Goal: Use online tool/utility: Utilize a website feature to perform a specific function

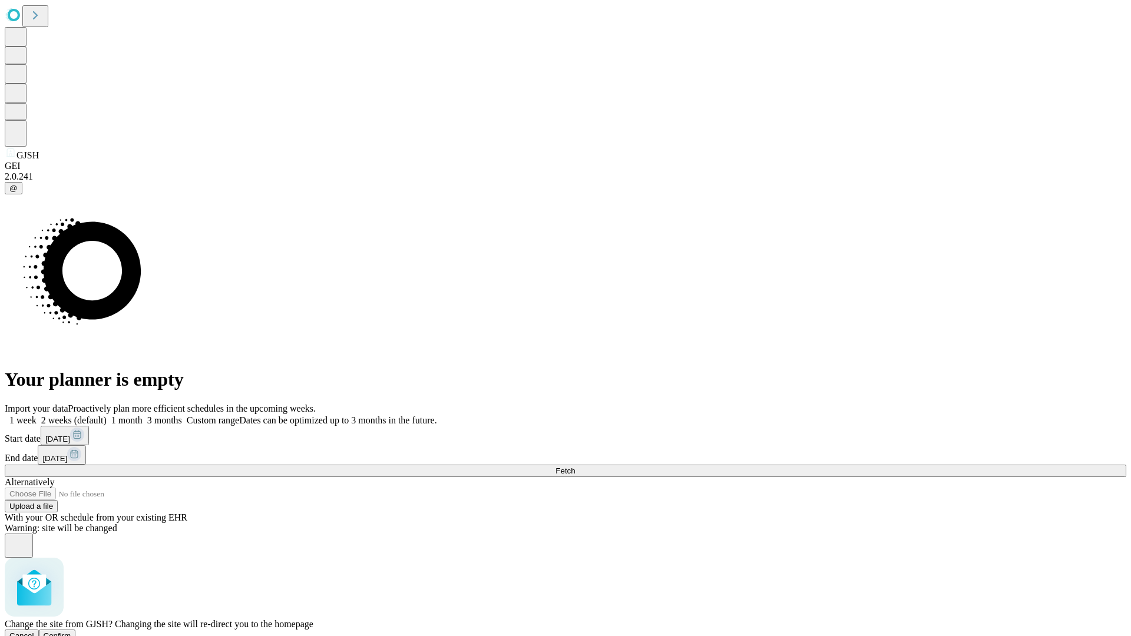
click at [71, 632] on span "Confirm" at bounding box center [58, 636] width 28 height 9
click at [143, 415] on label "1 month" at bounding box center [125, 420] width 36 height 10
click at [575, 467] on span "Fetch" at bounding box center [565, 471] width 19 height 9
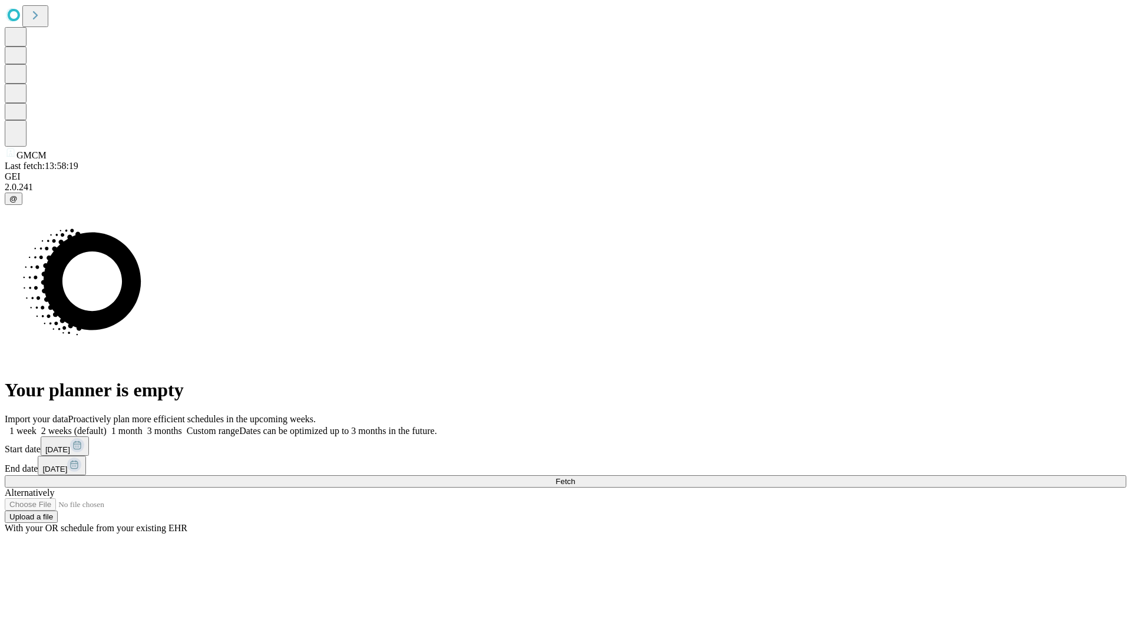
click at [143, 426] on label "1 month" at bounding box center [125, 431] width 36 height 10
click at [575, 477] on span "Fetch" at bounding box center [565, 481] width 19 height 9
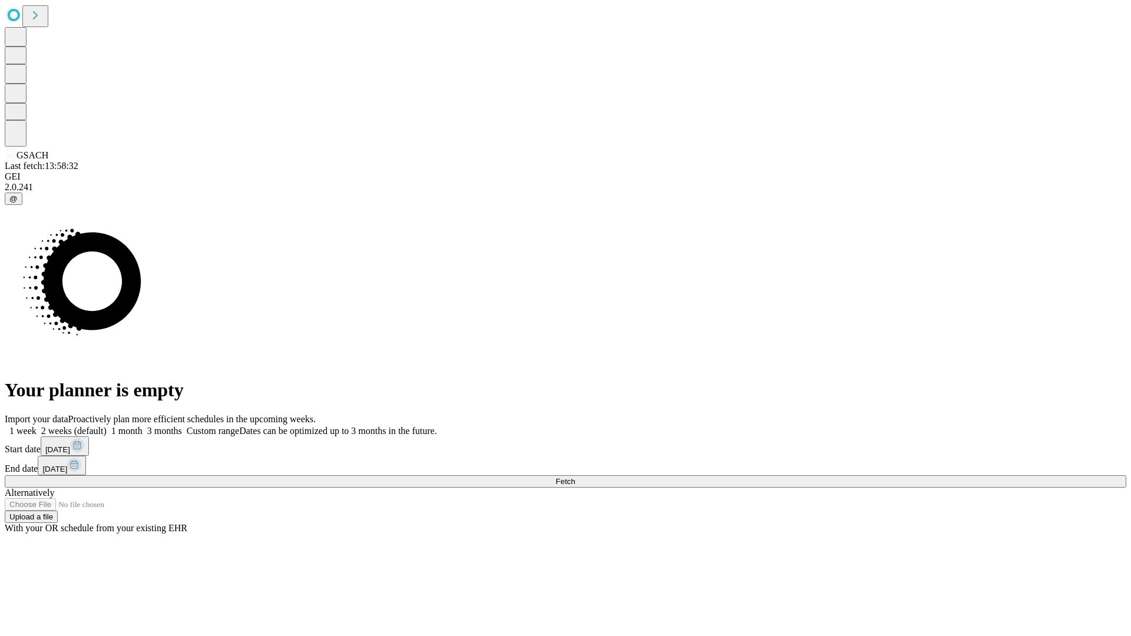
click at [143, 426] on label "1 month" at bounding box center [125, 431] width 36 height 10
click at [575, 477] on span "Fetch" at bounding box center [565, 481] width 19 height 9
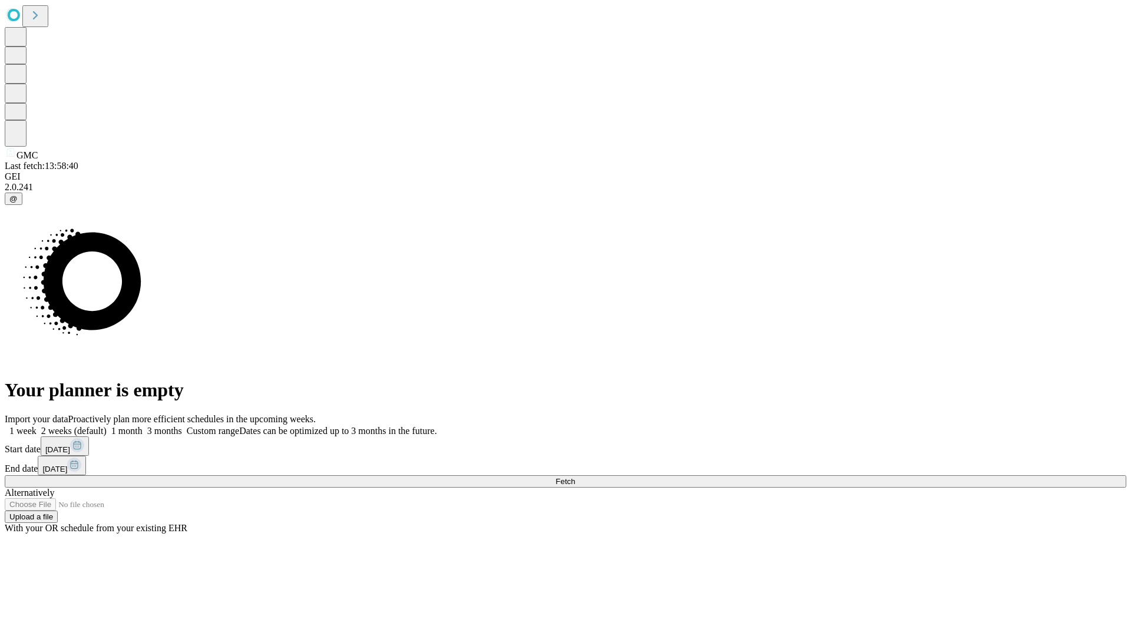
click at [143, 426] on label "1 month" at bounding box center [125, 431] width 36 height 10
click at [575, 477] on span "Fetch" at bounding box center [565, 481] width 19 height 9
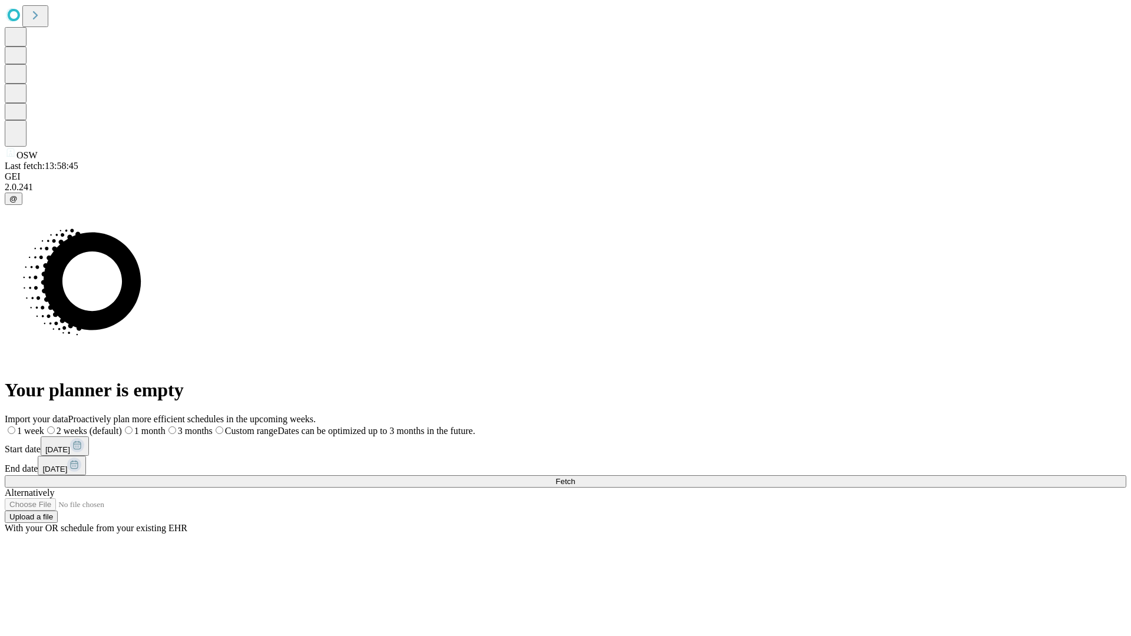
click at [166, 426] on label "1 month" at bounding box center [144, 431] width 44 height 10
click at [575, 477] on span "Fetch" at bounding box center [565, 481] width 19 height 9
click at [143, 426] on label "1 month" at bounding box center [125, 431] width 36 height 10
click at [575, 477] on span "Fetch" at bounding box center [565, 481] width 19 height 9
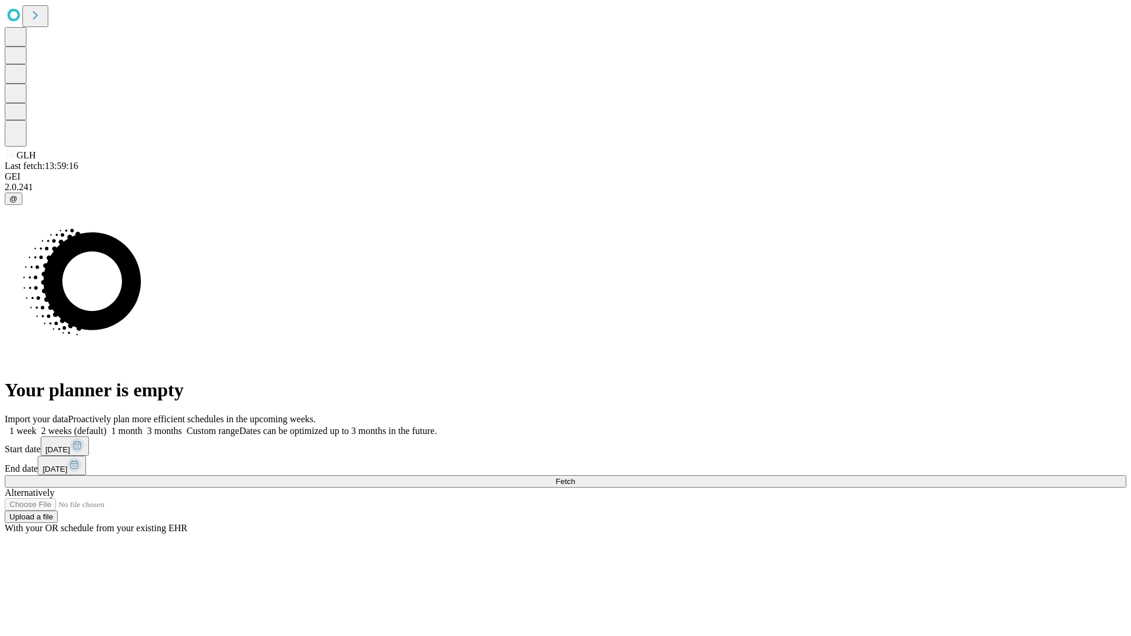
click at [575, 477] on span "Fetch" at bounding box center [565, 481] width 19 height 9
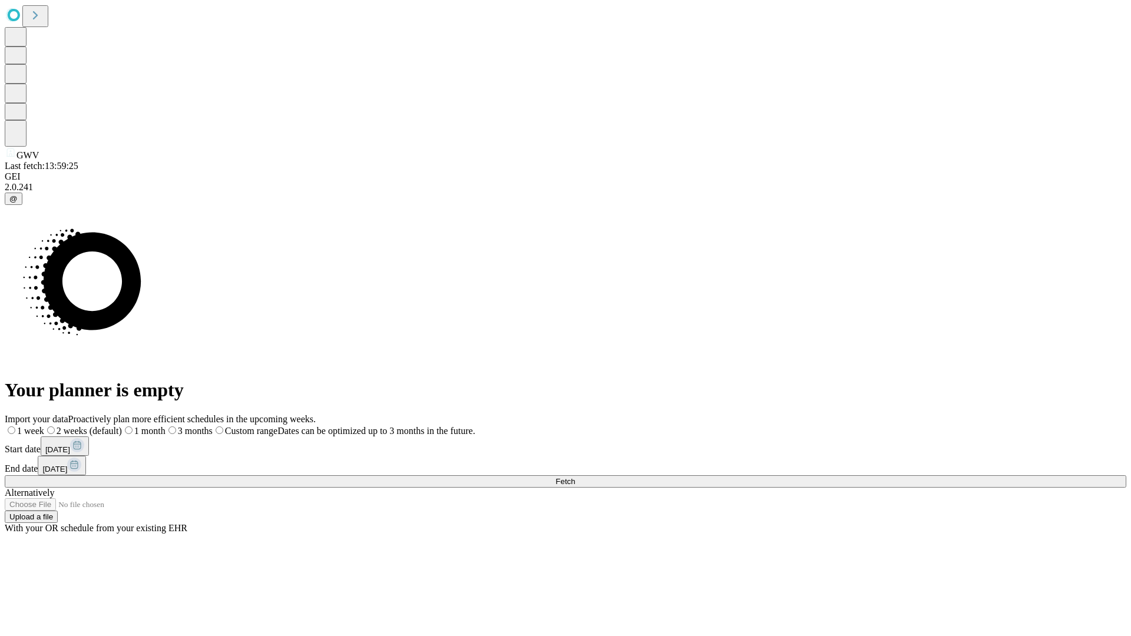
click at [166, 426] on label "1 month" at bounding box center [144, 431] width 44 height 10
click at [575, 477] on span "Fetch" at bounding box center [565, 481] width 19 height 9
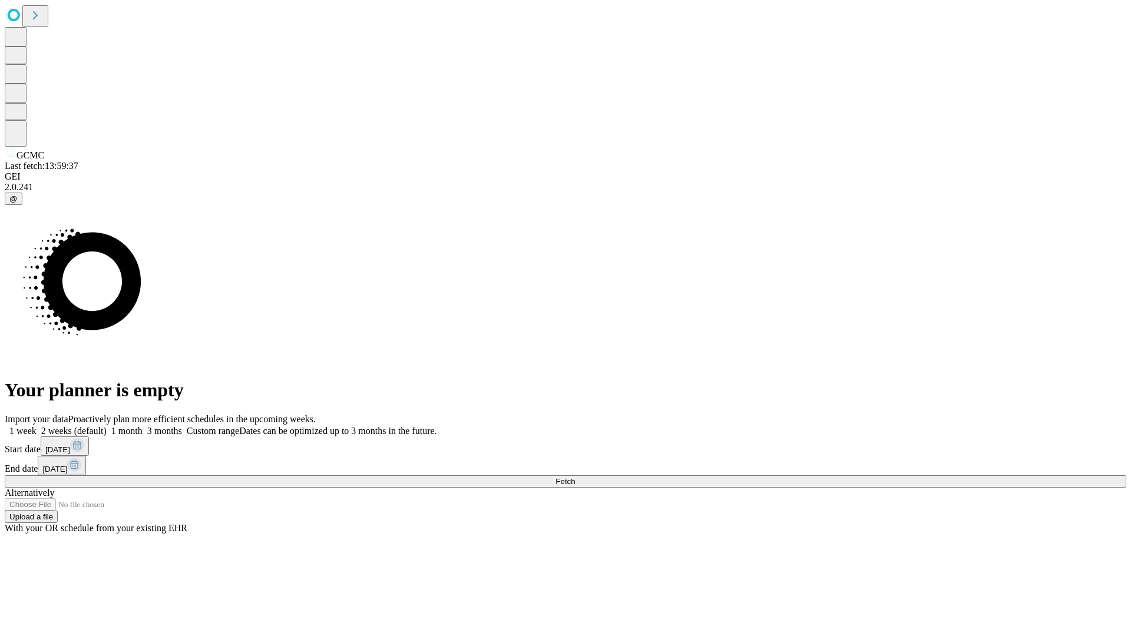
click at [143, 426] on label "1 month" at bounding box center [125, 431] width 36 height 10
click at [575, 477] on span "Fetch" at bounding box center [565, 481] width 19 height 9
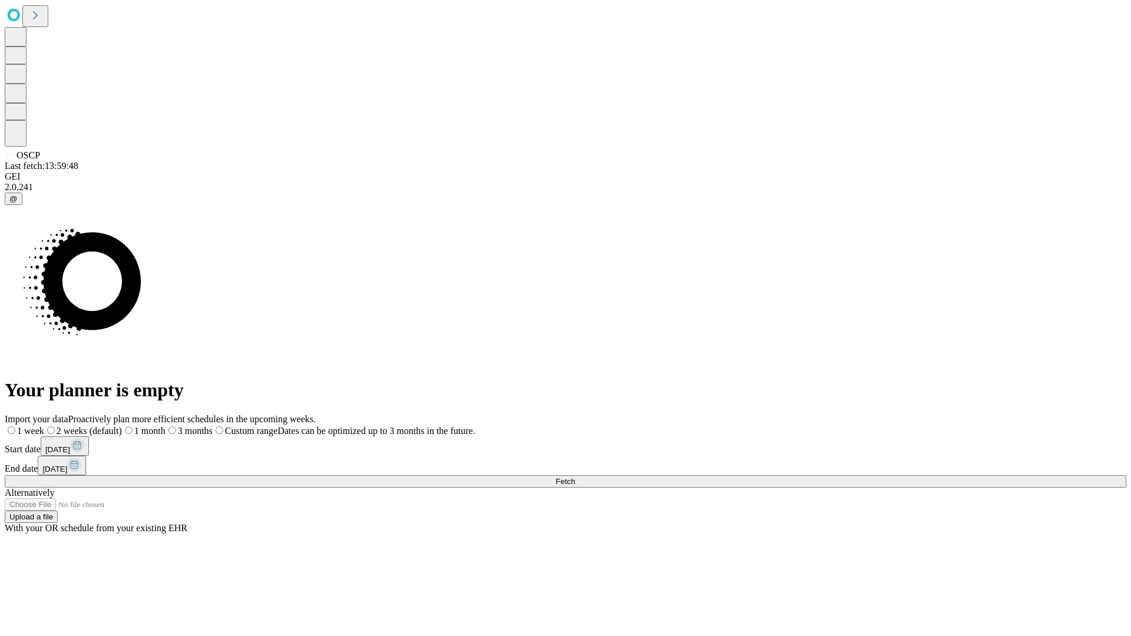
click at [166, 426] on label "1 month" at bounding box center [144, 431] width 44 height 10
click at [575, 477] on span "Fetch" at bounding box center [565, 481] width 19 height 9
